Goal: Navigation & Orientation: Find specific page/section

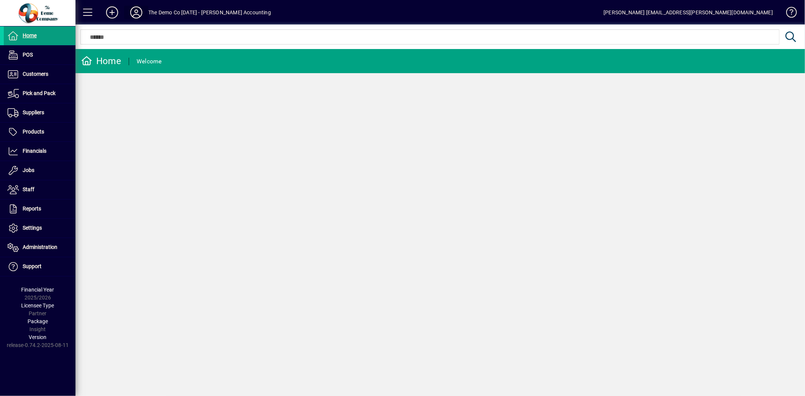
click at [137, 8] on icon at bounding box center [136, 12] width 15 height 12
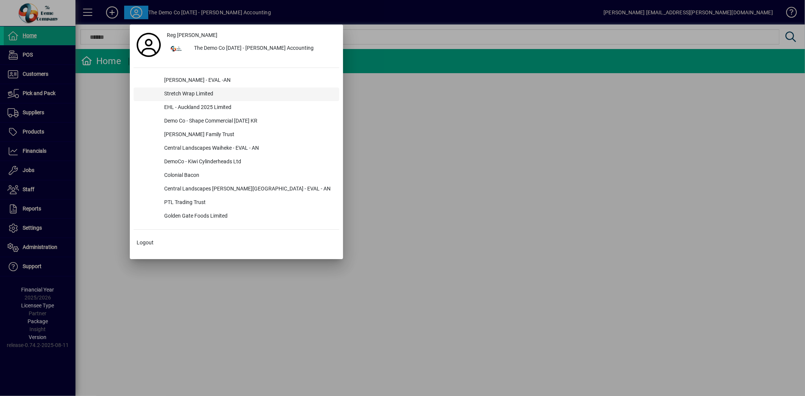
click at [176, 95] on div "Stretch Wrap Limited" at bounding box center [248, 95] width 181 height 14
